Goal: Transaction & Acquisition: Obtain resource

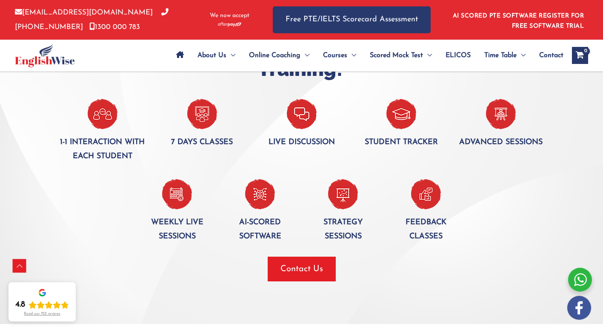
scroll to position [598, 0]
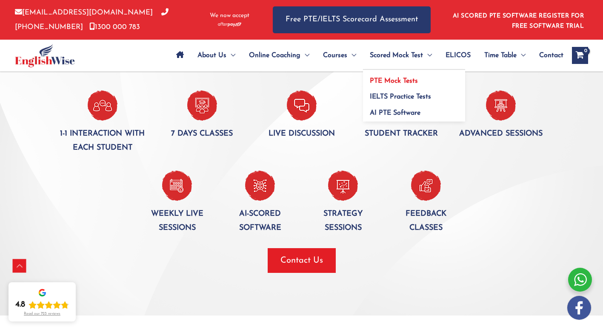
click at [387, 76] on link "PTE Mock Tests" at bounding box center [414, 78] width 102 height 16
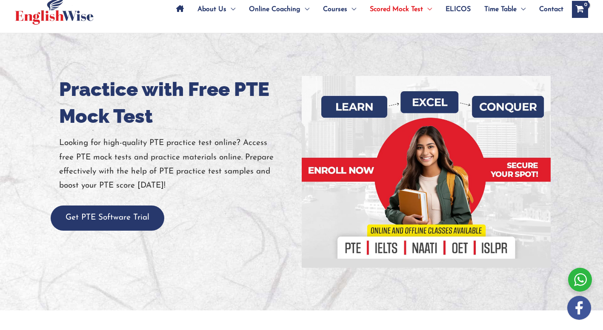
scroll to position [67, 0]
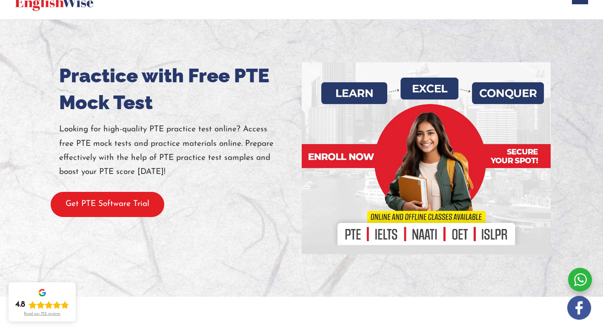
click at [127, 198] on button "Get PTE Software Trial" at bounding box center [108, 204] width 114 height 25
